Goal: Information Seeking & Learning: Understand process/instructions

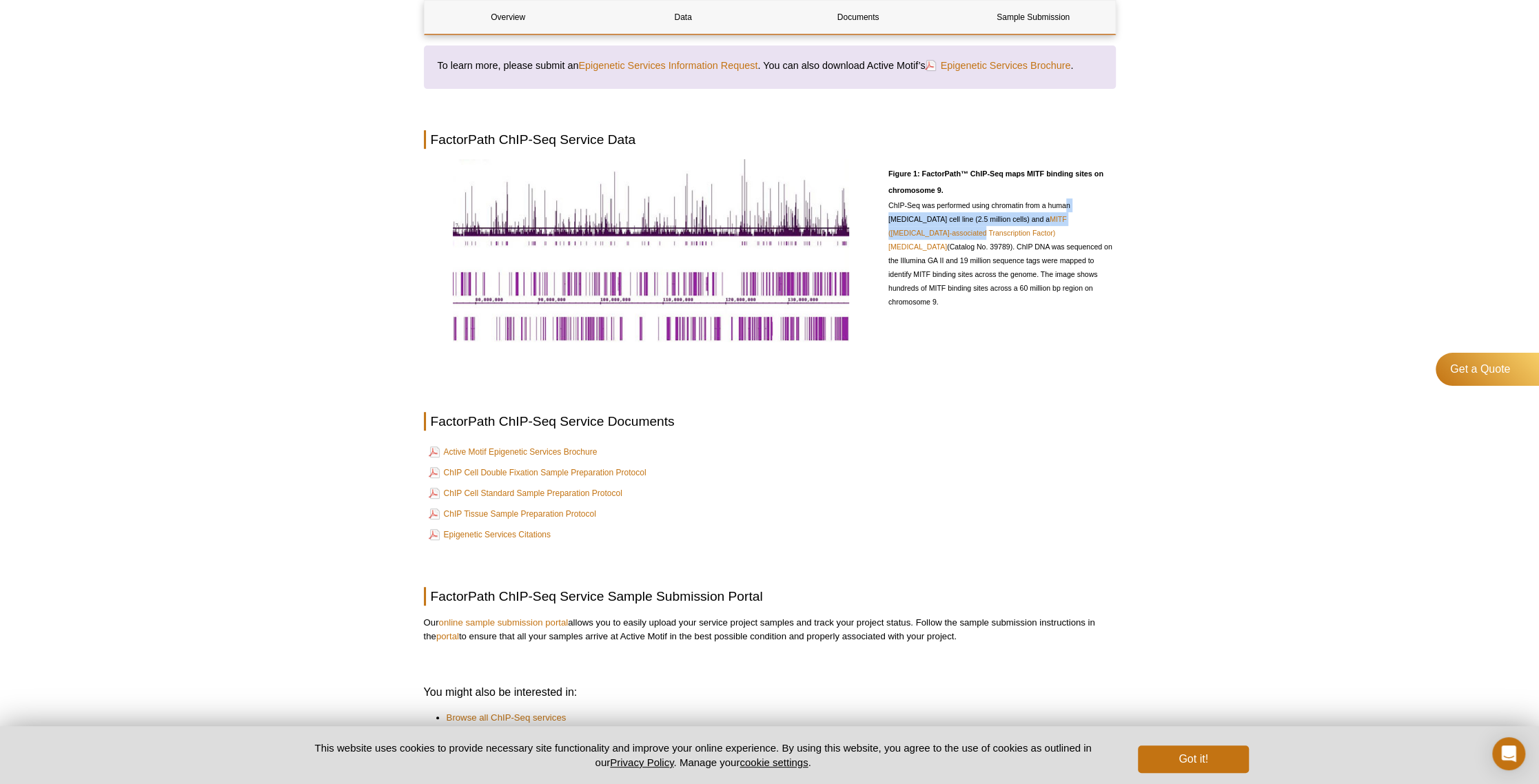
drag, startPoint x: 1069, startPoint y: 206, endPoint x: 1129, endPoint y: 213, distance: 60.4
click at [1129, 213] on div "Active Motif Logo Enabling Epigenetics Research 0 Search Skip to content Active…" at bounding box center [770, 242] width 1539 height 1449
click at [1254, 317] on div "Active Motif Logo Enabling Epigenetics Research 0 Search Skip to content Active…" at bounding box center [770, 242] width 1539 height 1449
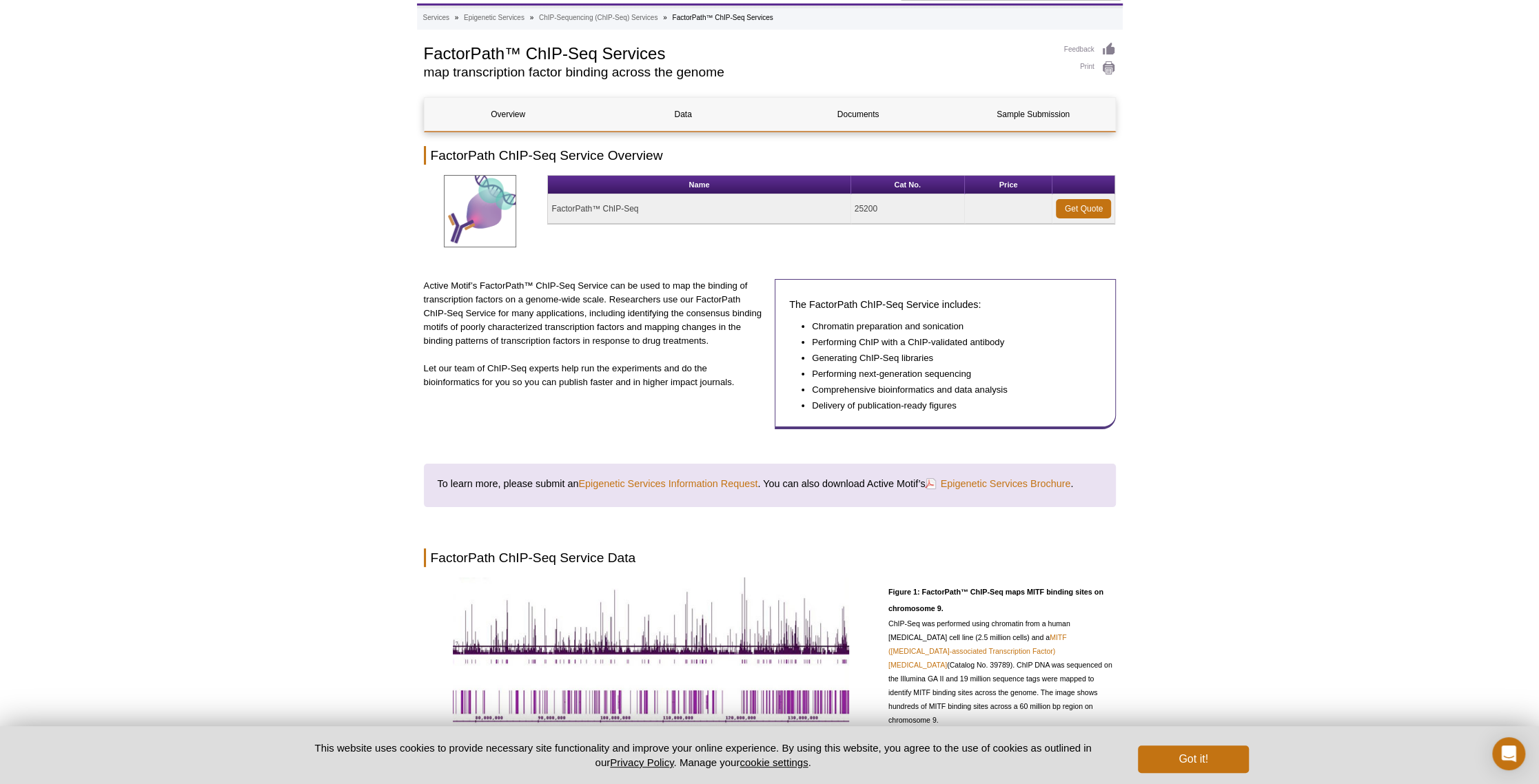
scroll to position [44, 0]
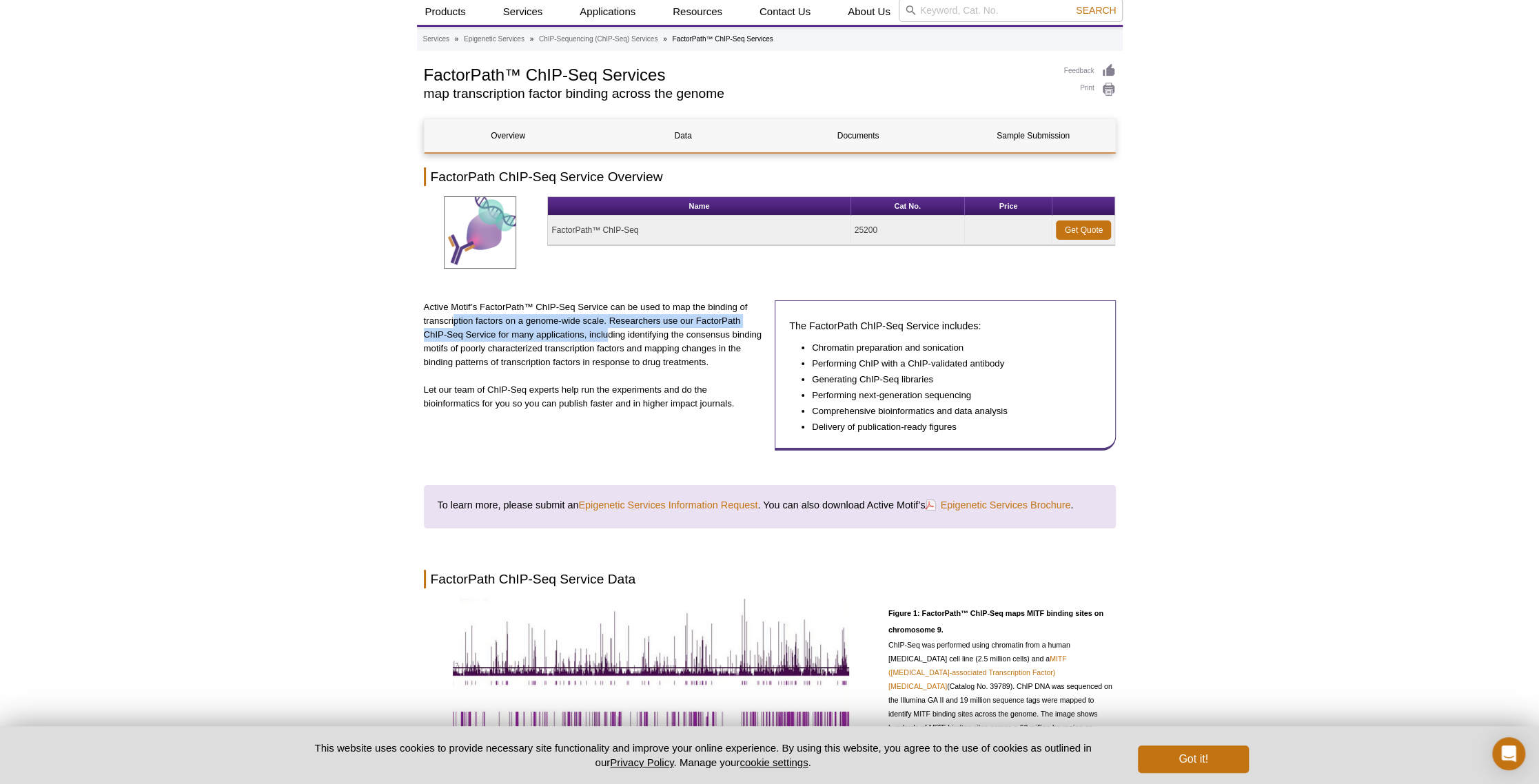
drag, startPoint x: 454, startPoint y: 319, endPoint x: 607, endPoint y: 340, distance: 154.4
click at [607, 340] on p "Active Motif’s FactorPath™ ChIP-Seq Service can be used to map the binding of t…" at bounding box center [595, 335] width 341 height 69
click at [553, 354] on p "Active Motif’s FactorPath™ ChIP-Seq Service can be used to map the binding of t…" at bounding box center [595, 335] width 341 height 69
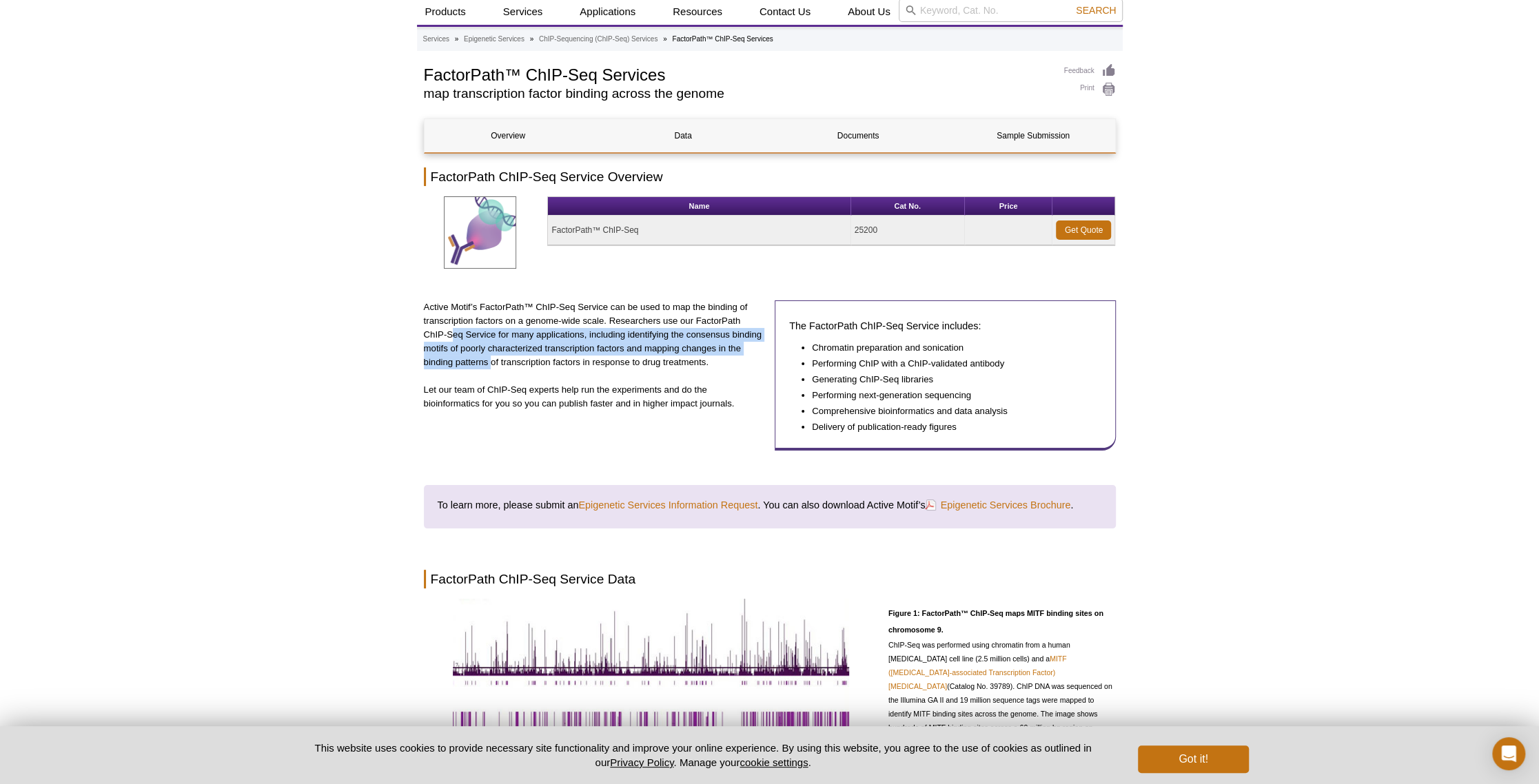
drag, startPoint x: 455, startPoint y: 336, endPoint x: 492, endPoint y: 357, distance: 42.5
click at [492, 357] on p "Active Motif’s FactorPath™ ChIP-Seq Service can be used to map the binding of t…" at bounding box center [595, 335] width 341 height 69
click at [491, 381] on div "Active Motif’s FactorPath™ ChIP-Seq Service can be used to map the binding of t…" at bounding box center [595, 376] width 341 height 150
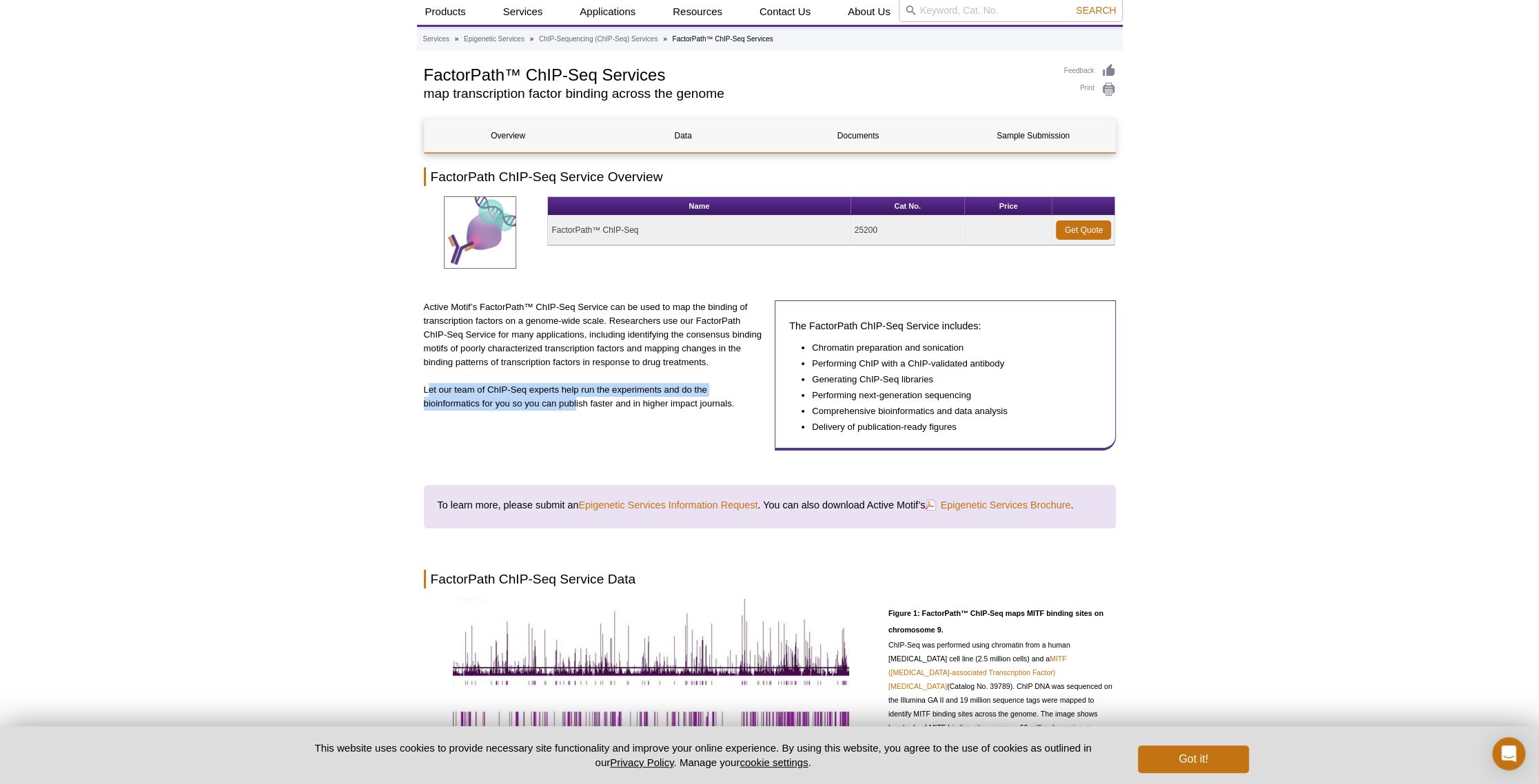
drag, startPoint x: 429, startPoint y: 392, endPoint x: 575, endPoint y: 406, distance: 146.7
click at [575, 406] on p "Let our team of ChIP-Seq experts help run the experiments and do the bioinforma…" at bounding box center [595, 397] width 341 height 28
click at [512, 133] on link "Overview" at bounding box center [508, 135] width 167 height 33
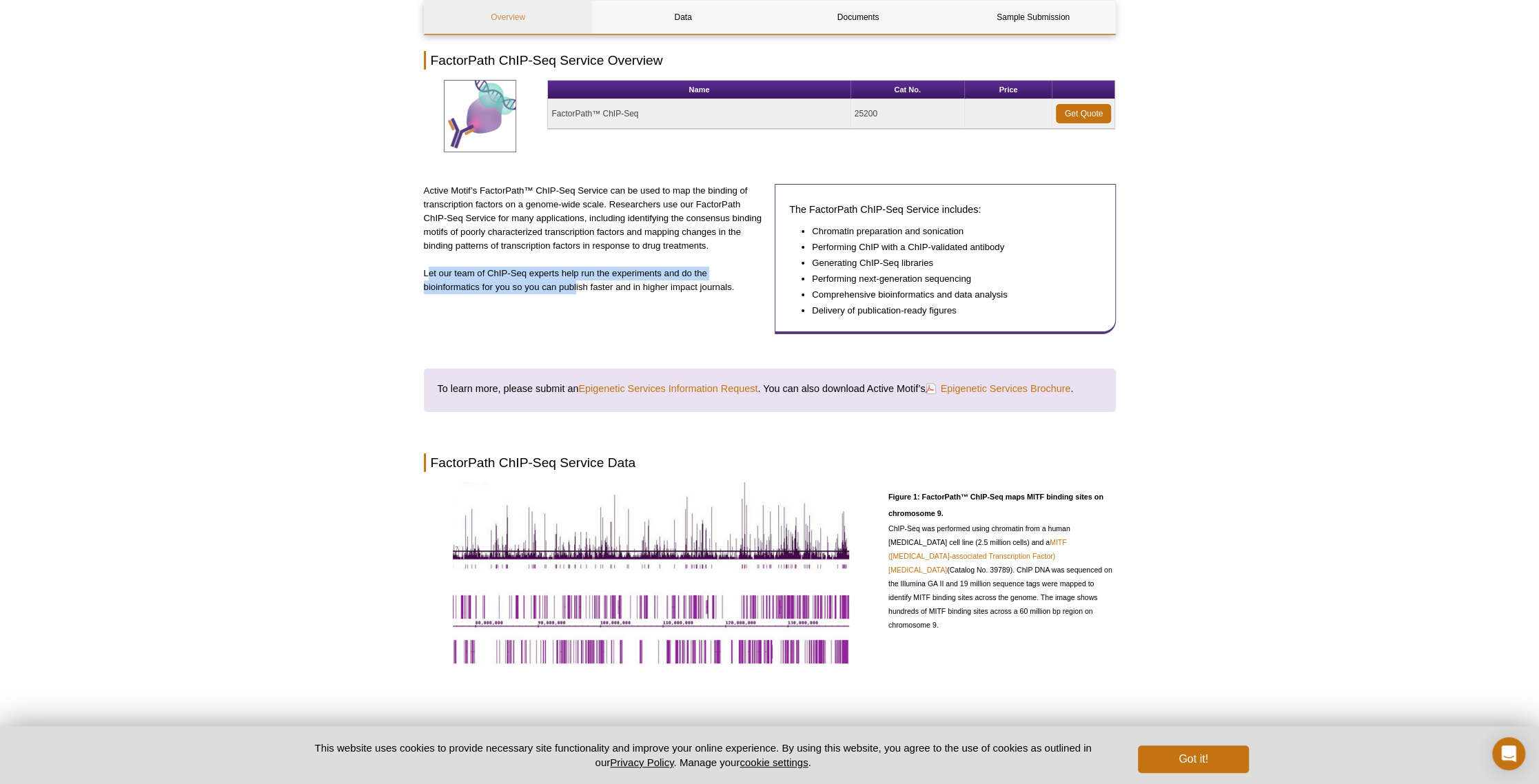
scroll to position [133, 0]
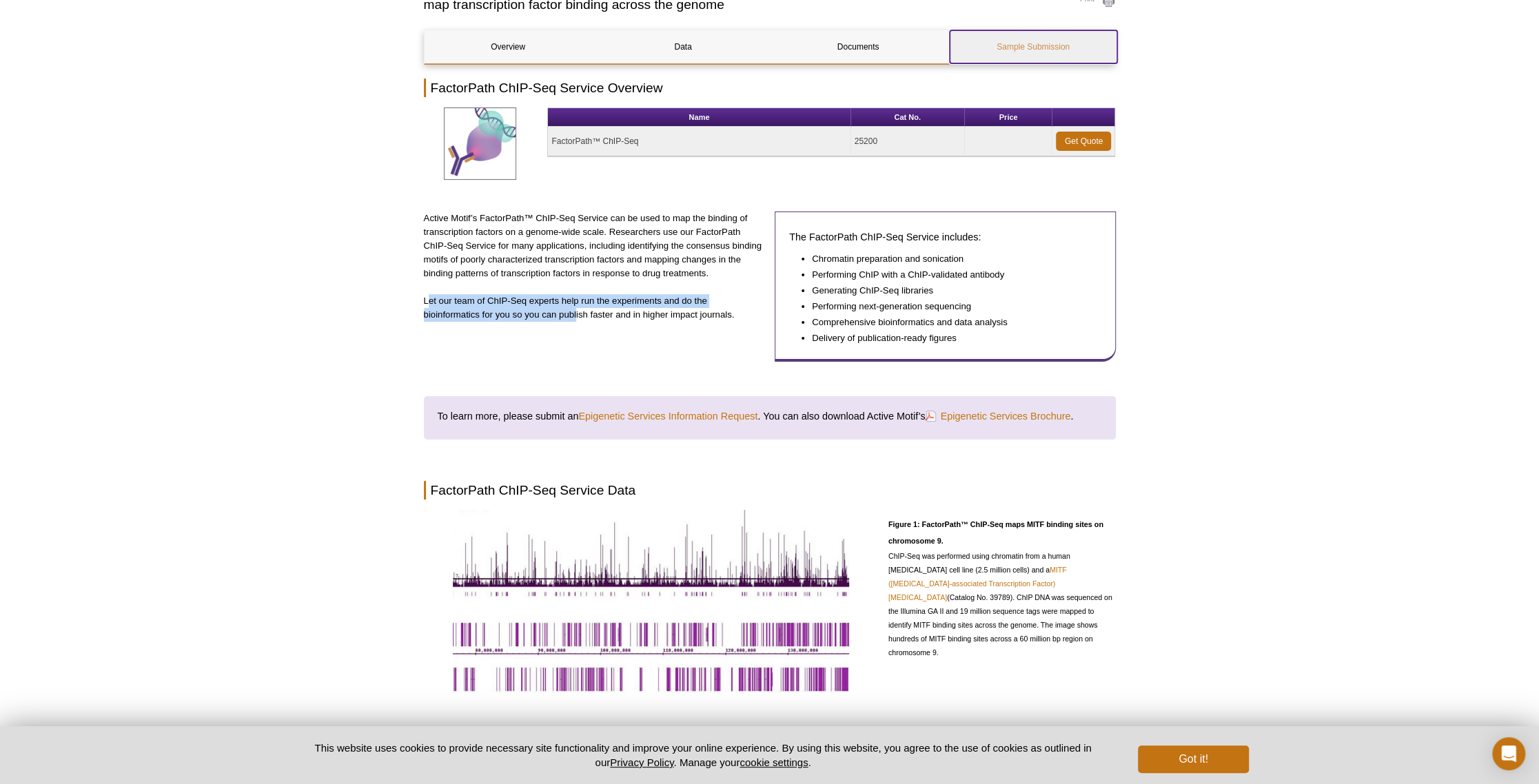
click at [1049, 57] on link "Sample Submission" at bounding box center [1033, 47] width 167 height 33
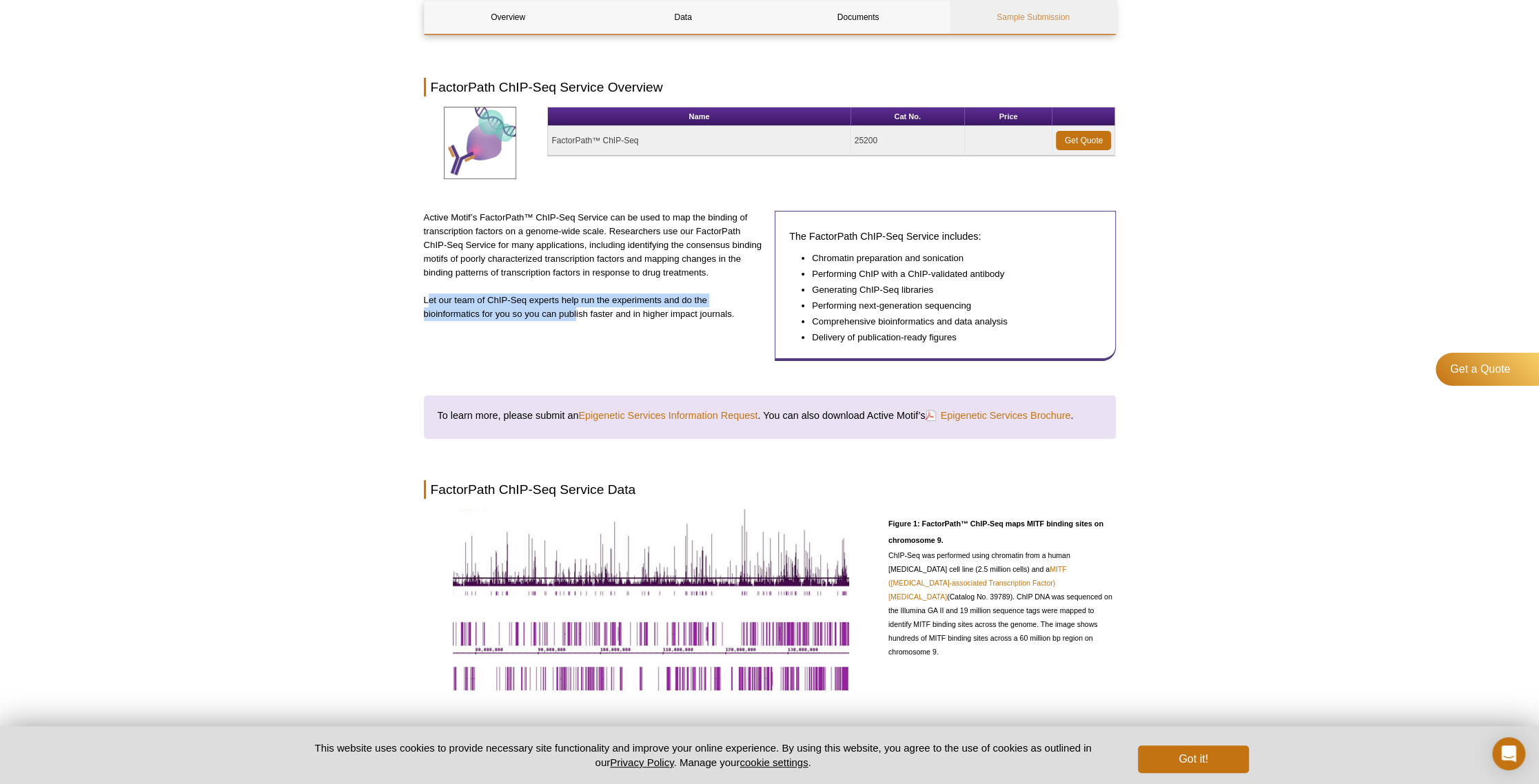
scroll to position [664, 0]
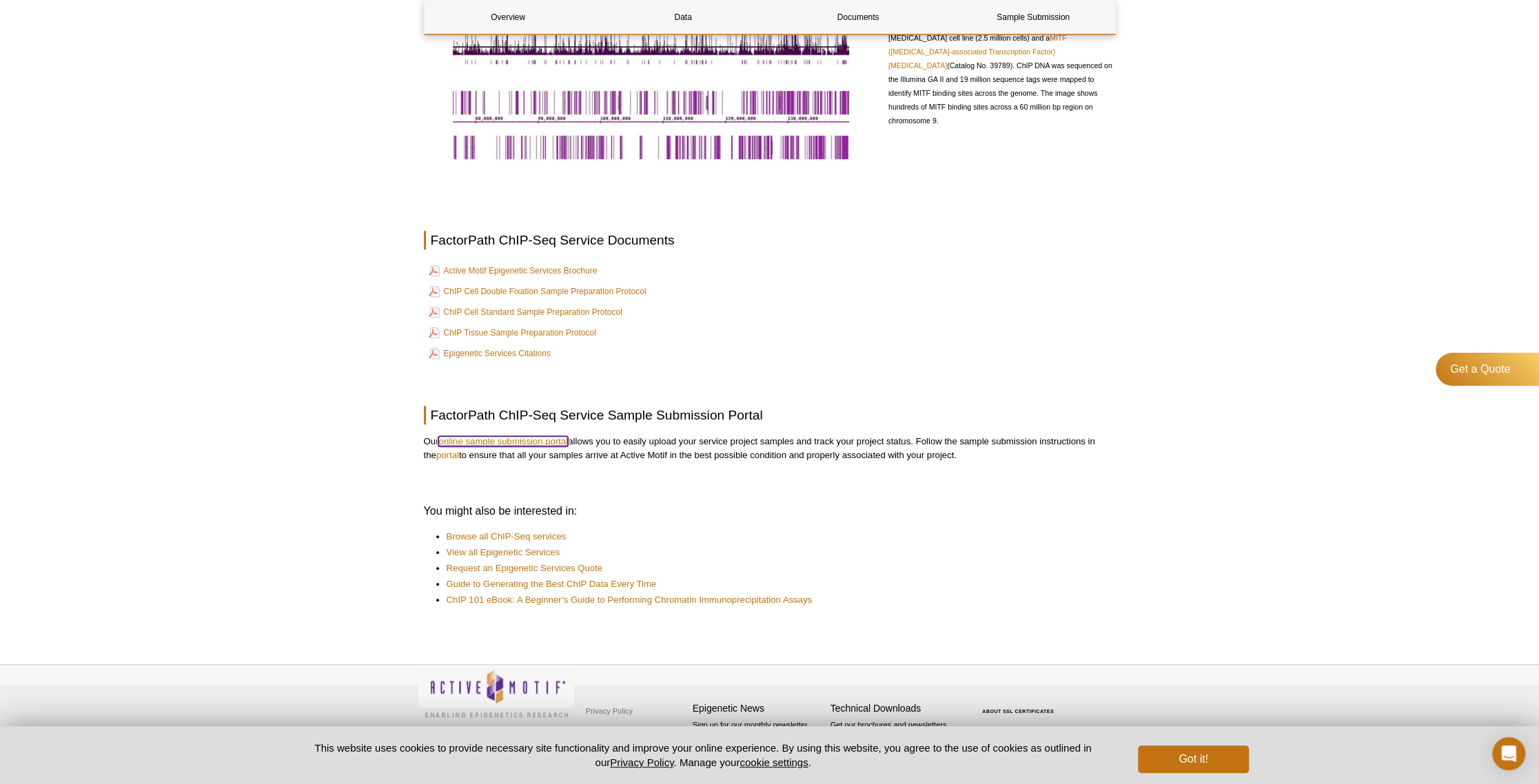
click at [527, 443] on link "online sample submission portal" at bounding box center [503, 441] width 130 height 10
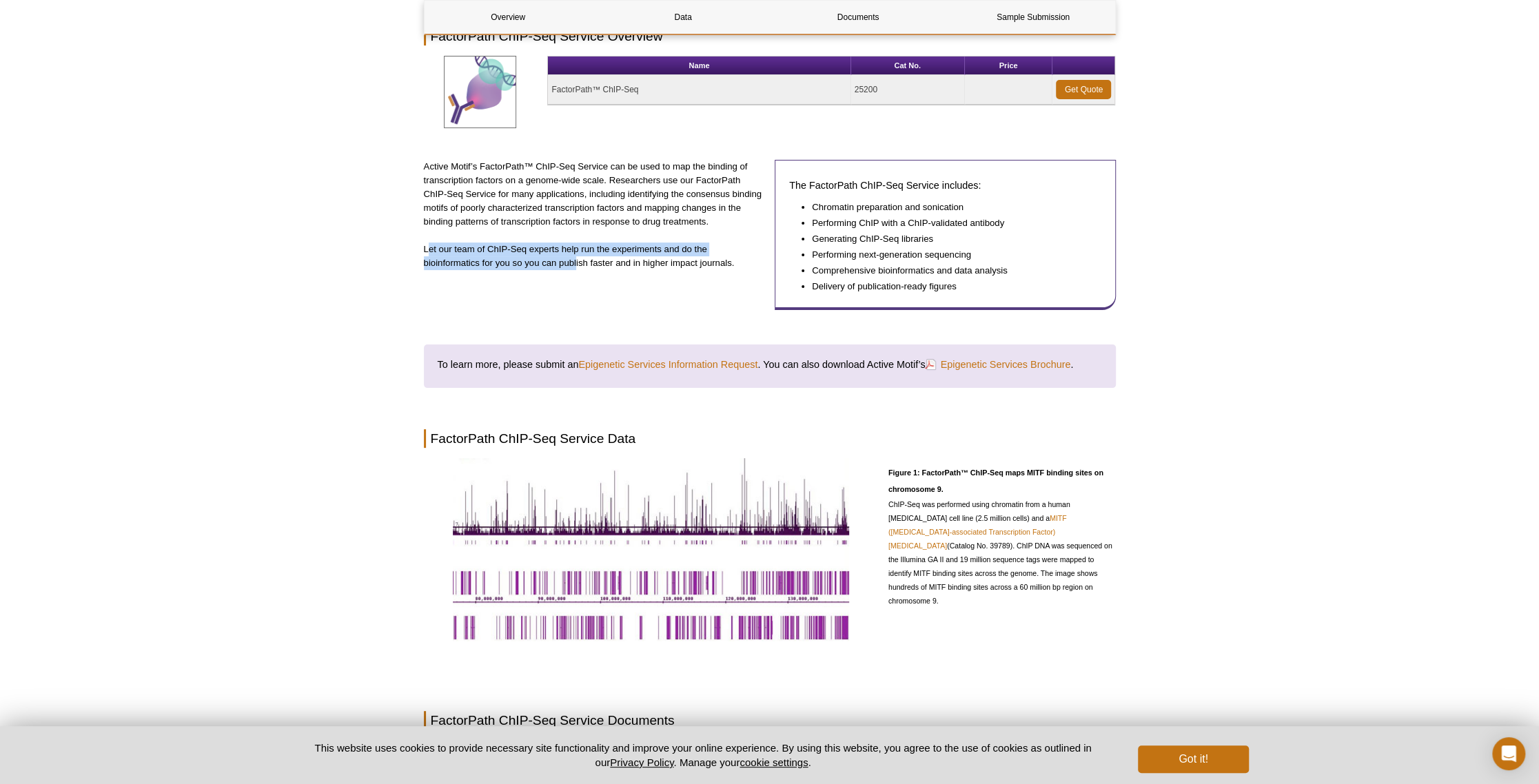
scroll to position [181, 0]
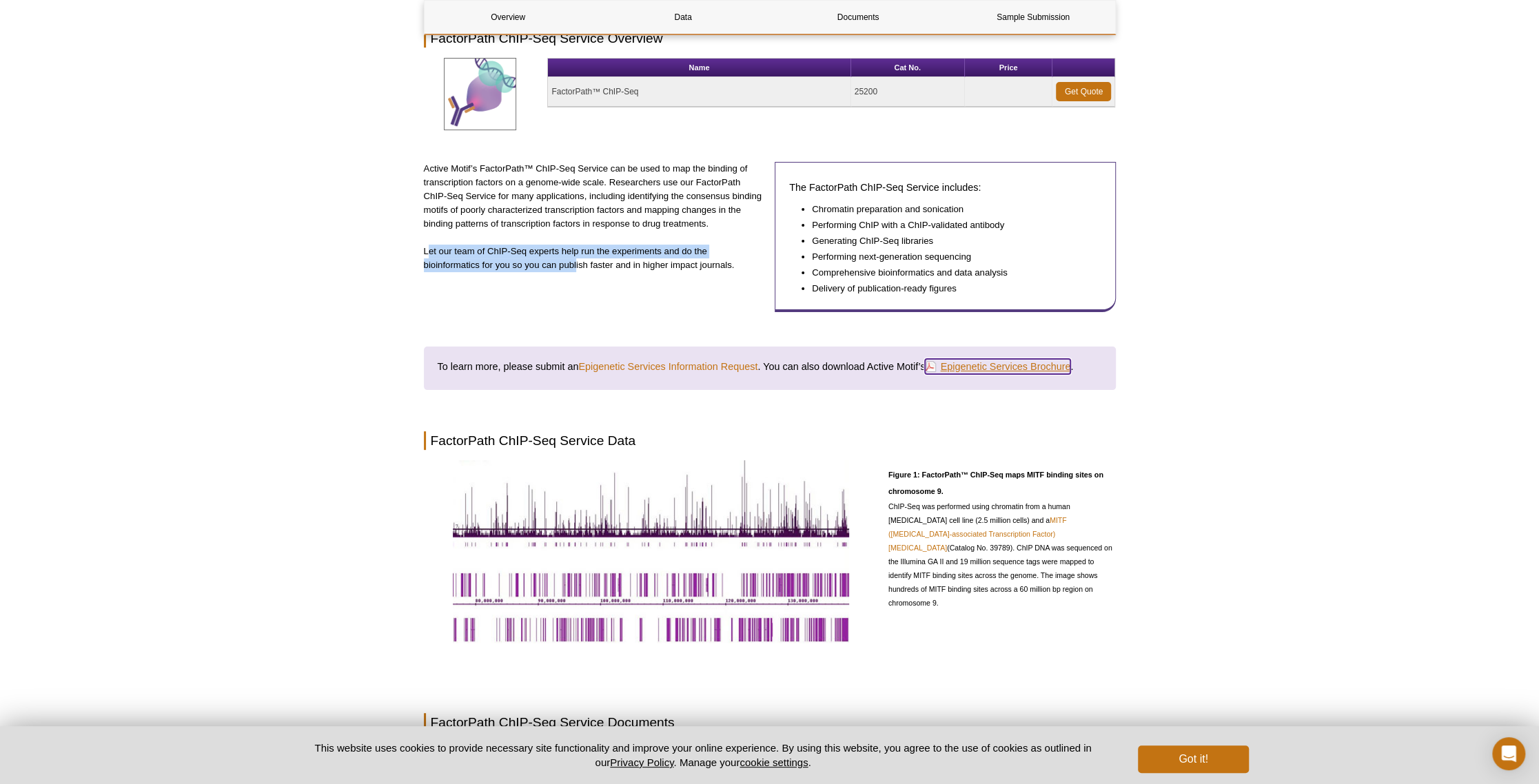
click at [1004, 368] on link "Epigenetic Services Brochure" at bounding box center [998, 367] width 146 height 15
